Goal: Information Seeking & Learning: Learn about a topic

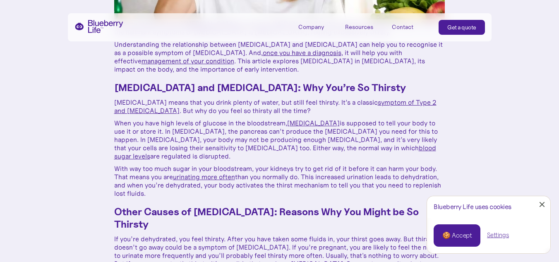
scroll to position [301, 0]
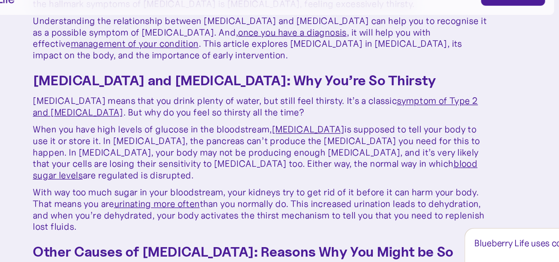
click at [289, 99] on p "[MEDICAL_DATA] means that you drink plenty of water, but still feel thirsty. It…" at bounding box center [279, 107] width 331 height 17
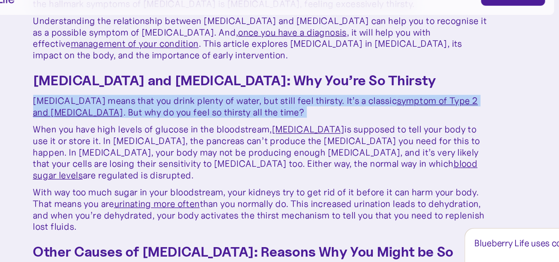
click at [289, 99] on p "[MEDICAL_DATA] means that you drink plenty of water, but still feel thirsty. It…" at bounding box center [279, 107] width 331 height 17
click at [275, 99] on p "[MEDICAL_DATA] means that you drink plenty of water, but still feel thirsty. It…" at bounding box center [279, 107] width 331 height 17
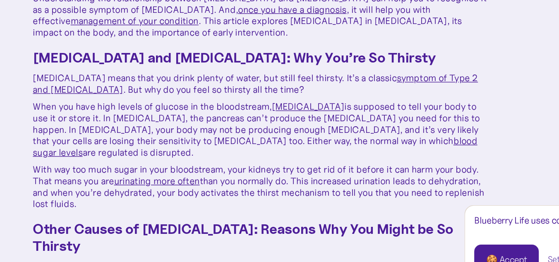
click at [251, 166] on p "With way too much sugar in your bloodstream, your kidneys try to get rid of it …" at bounding box center [279, 182] width 331 height 33
click at [295, 166] on p "With way too much sugar in your bloodstream, your kidneys try to get rid of it …" at bounding box center [279, 182] width 331 height 33
drag, startPoint x: 160, startPoint y: 146, endPoint x: 209, endPoint y: 152, distance: 49.2
click at [205, 166] on p "With way too much sugar in your bloodstream, your kidneys try to get rid of it …" at bounding box center [279, 182] width 331 height 33
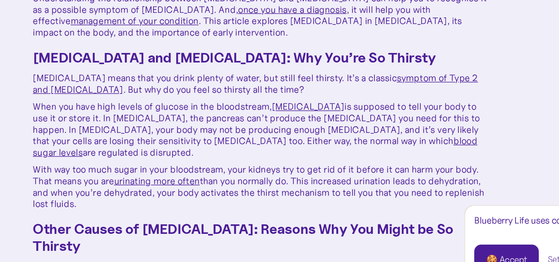
click at [267, 166] on p "With way too much sugar in your bloodstream, your kidneys try to get rid of it …" at bounding box center [279, 182] width 331 height 33
drag, startPoint x: 269, startPoint y: 147, endPoint x: 315, endPoint y: 147, distance: 45.5
click at [315, 166] on p "With way too much sugar in your bloodstream, your kidneys try to get rid of it …" at bounding box center [279, 182] width 331 height 33
click at [384, 166] on p "With way too much sugar in your bloodstream, your kidneys try to get rid of it …" at bounding box center [279, 182] width 331 height 33
click at [364, 166] on p "With way too much sugar in your bloodstream, your kidneys try to get rid of it …" at bounding box center [279, 182] width 331 height 33
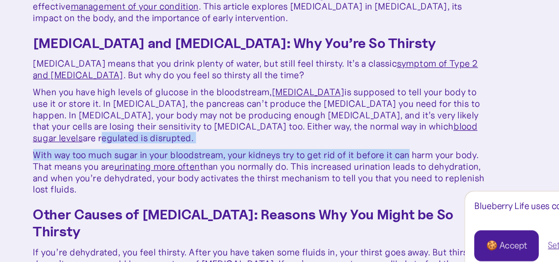
drag, startPoint x: 382, startPoint y: 132, endPoint x: 385, endPoint y: 125, distance: 8.0
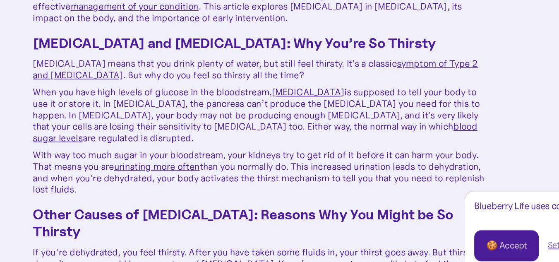
click at [379, 120] on p "When you have high levels of glucose in the bloodstream, [MEDICAL_DATA] is supp…" at bounding box center [279, 140] width 331 height 41
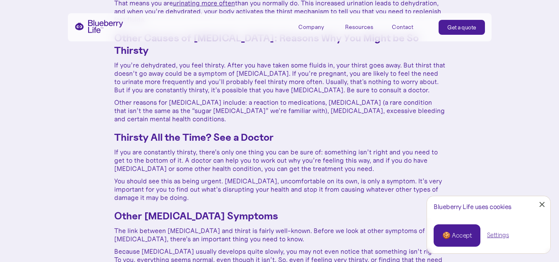
scroll to position [488, 0]
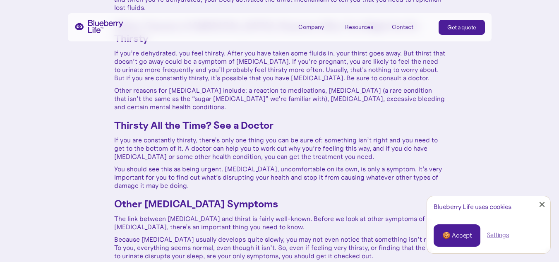
drag, startPoint x: 555, startPoint y: 0, endPoint x: 345, endPoint y: 88, distance: 227.2
click at [345, 88] on div "Are you always thirsty? [MEDICAL_DATA] is a chronic [MEDICAL_DATA] that affects…" at bounding box center [279, 165] width 331 height 663
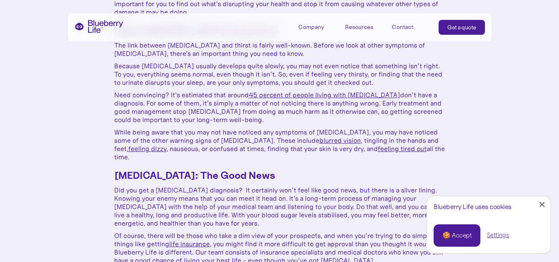
scroll to position [663, 0]
